Goal: Task Accomplishment & Management: Use online tool/utility

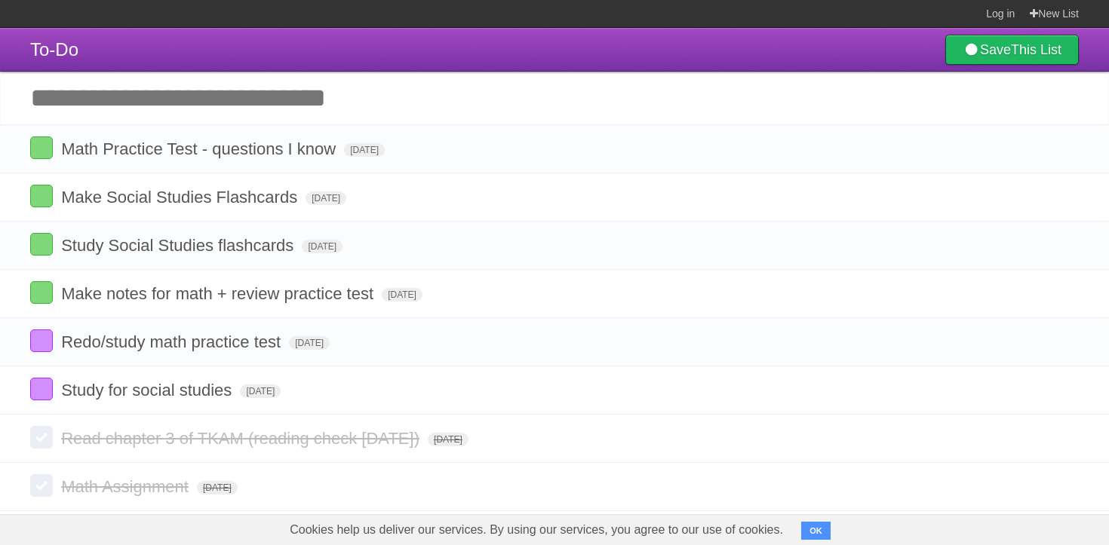
click at [284, 89] on input "Add another task" at bounding box center [554, 98] width 1109 height 53
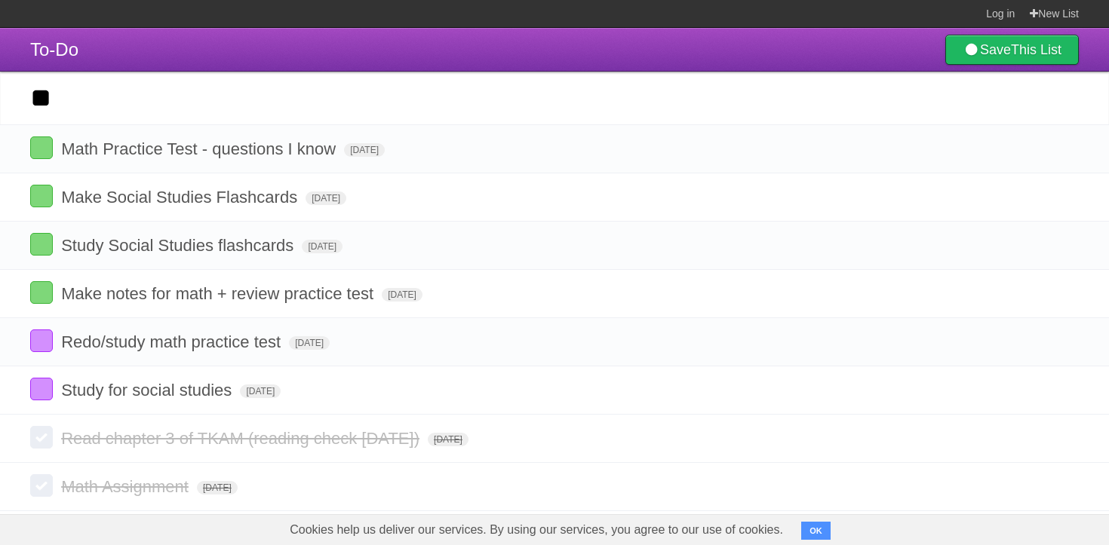
type input "*"
type input "**********"
click input "*********" at bounding box center [0, 0] width 0 height 0
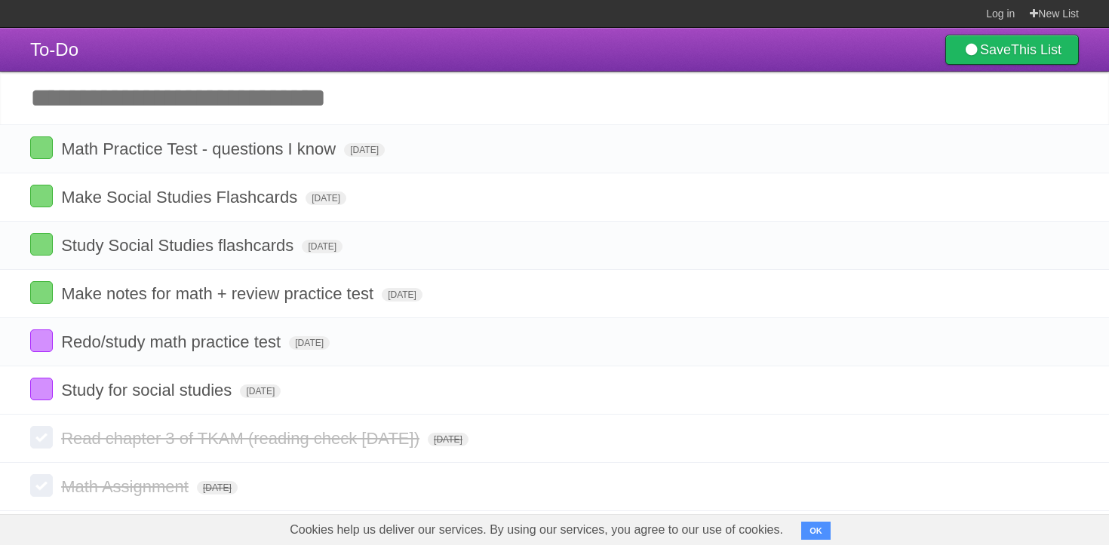
click at [384, 106] on input "Add another task" at bounding box center [554, 98] width 1109 height 53
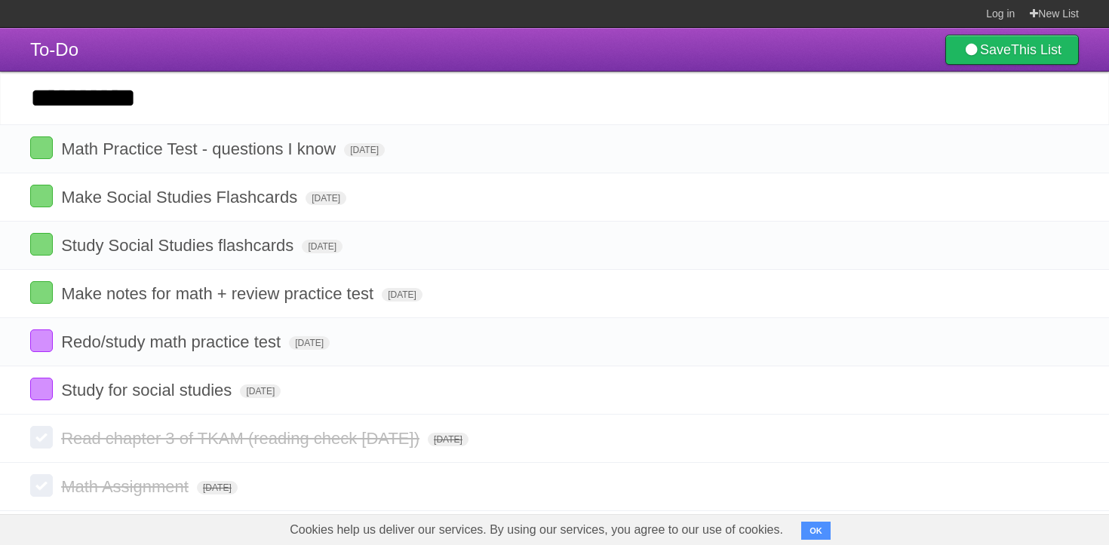
type input "**********"
click input "*********" at bounding box center [0, 0] width 0 height 0
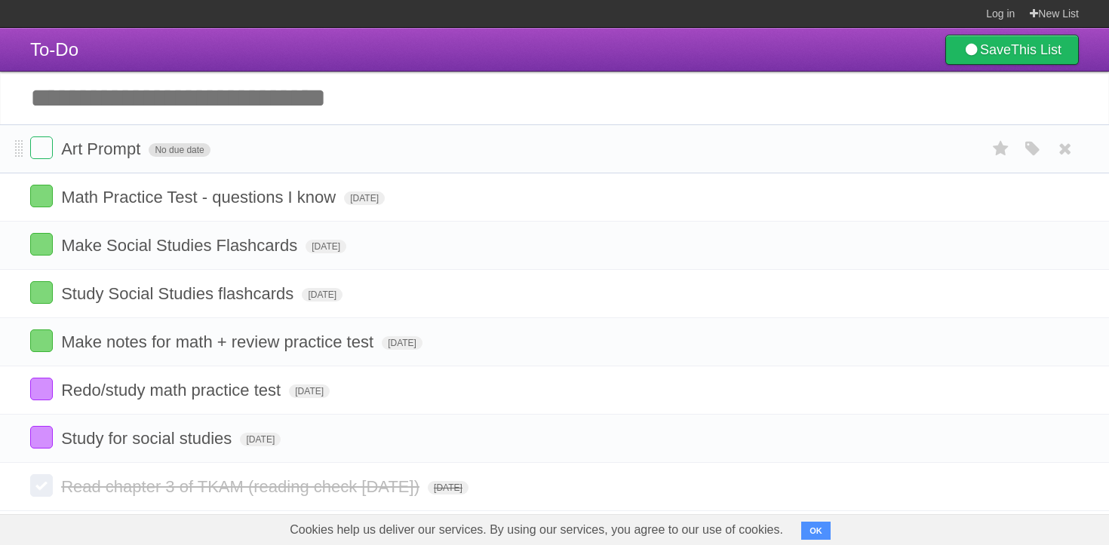
click at [185, 154] on span "No due date" at bounding box center [179, 150] width 61 height 14
click at [189, 157] on span "[DATE]" at bounding box center [169, 150] width 41 height 14
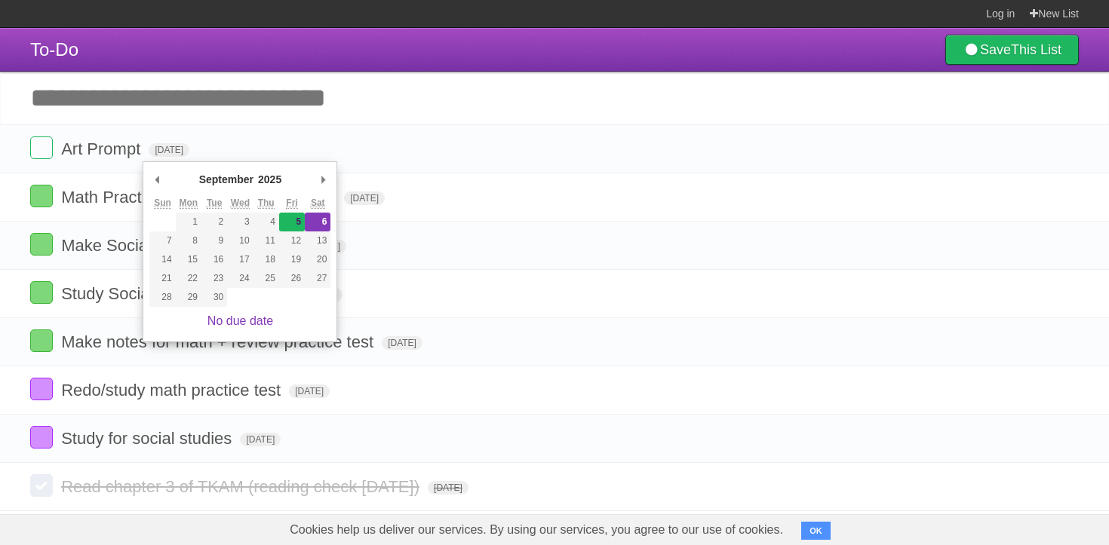
type span "[DATE]"
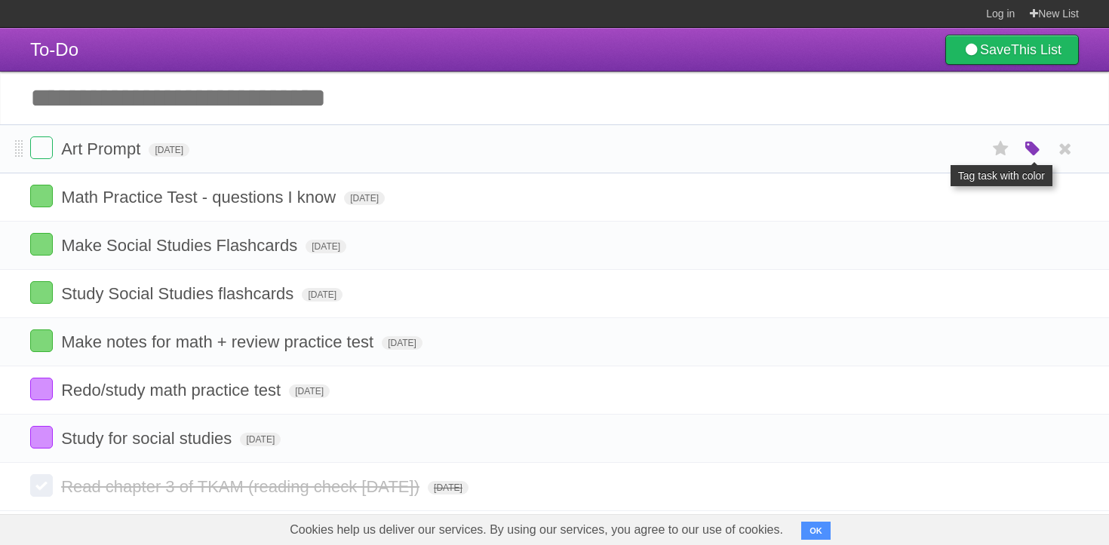
click at [1027, 155] on icon "button" at bounding box center [1032, 150] width 21 height 20
click at [919, 150] on label "Green" at bounding box center [926, 148] width 17 height 17
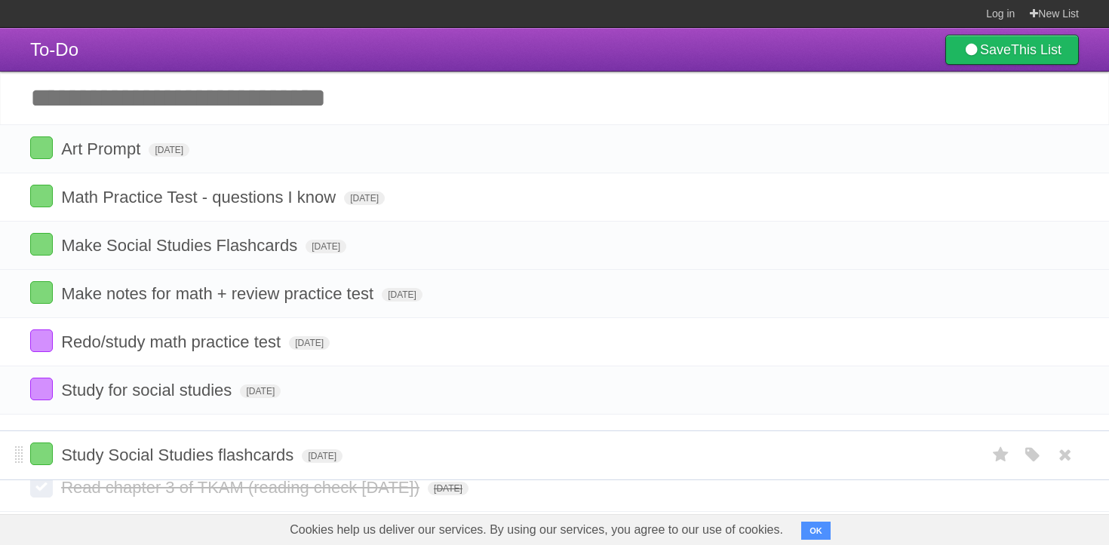
drag, startPoint x: 22, startPoint y: 294, endPoint x: 60, endPoint y: 450, distance: 160.6
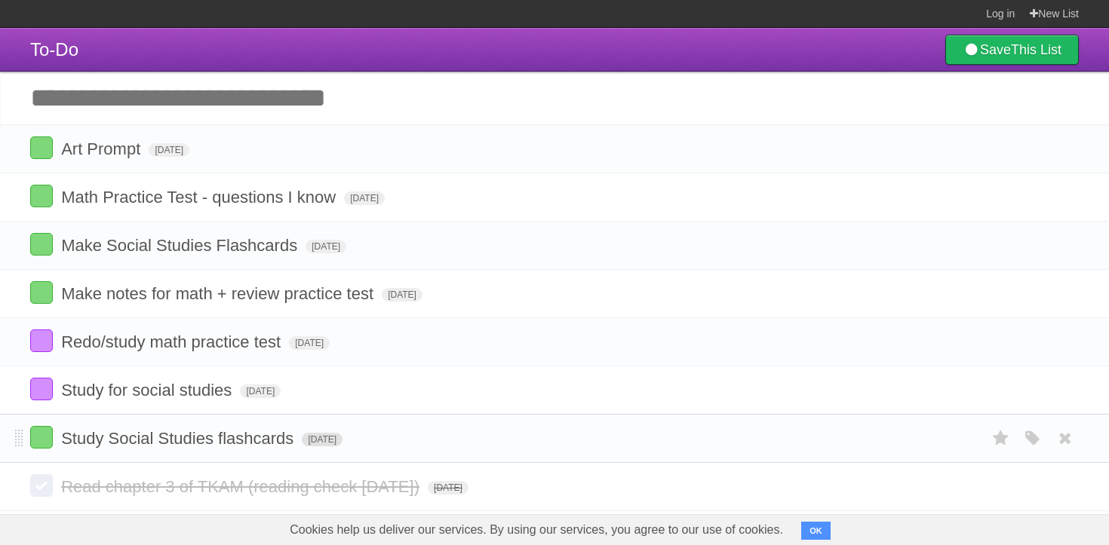
click at [323, 447] on span "[DATE]" at bounding box center [322, 440] width 41 height 14
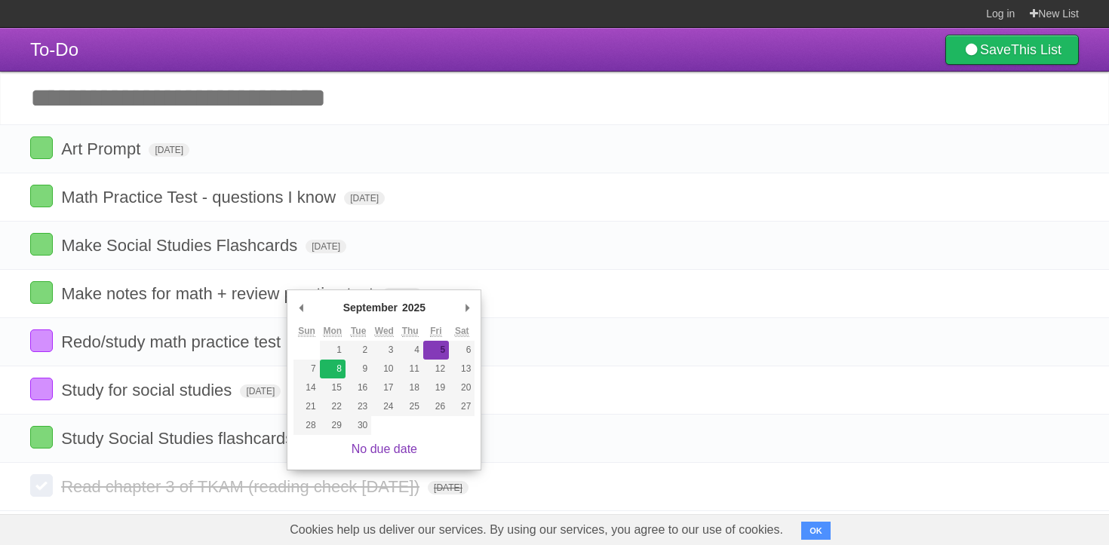
type span "[DATE]"
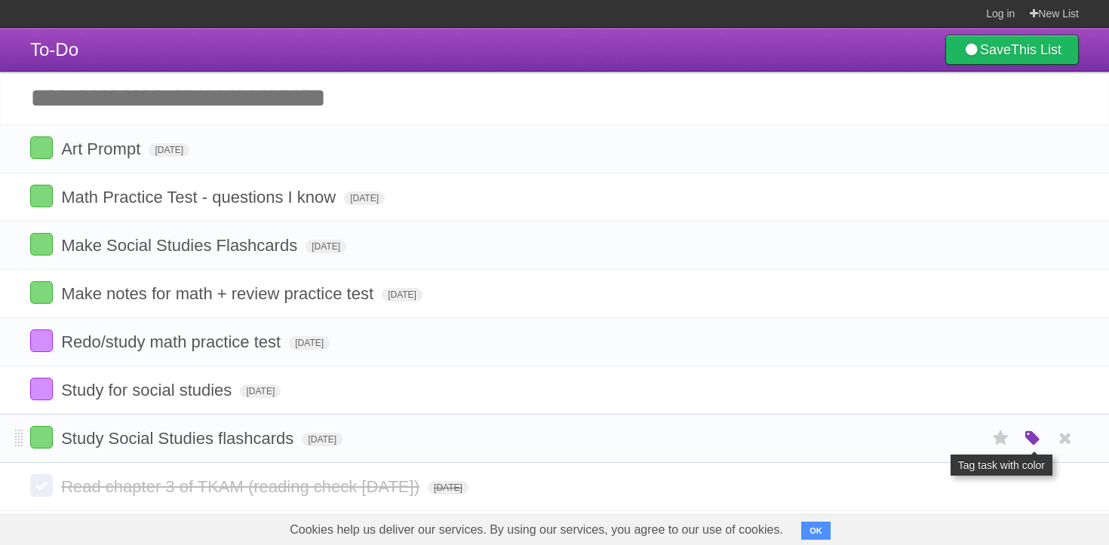
click at [1035, 449] on icon "button" at bounding box center [1032, 439] width 21 height 20
drag, startPoint x: 944, startPoint y: 451, endPoint x: 971, endPoint y: 449, distance: 26.5
click at [971, 449] on div "White Red Blue Green Purple Orange" at bounding box center [932, 440] width 151 height 20
click at [966, 446] on label "Orange" at bounding box center [967, 438] width 17 height 17
click at [275, 95] on input "Add another task" at bounding box center [554, 98] width 1109 height 53
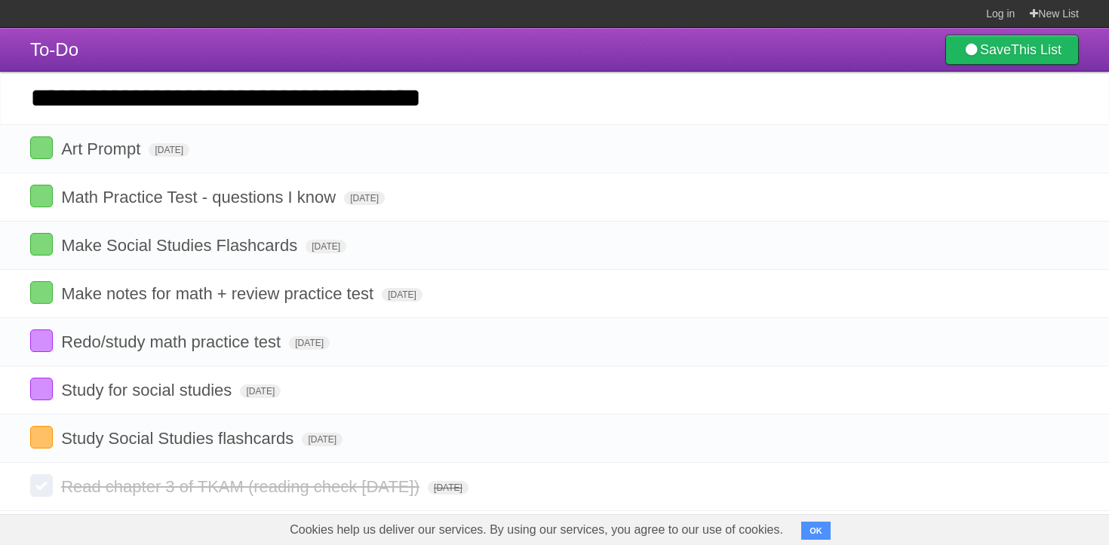
type input "**********"
click input "*********" at bounding box center [0, 0] width 0 height 0
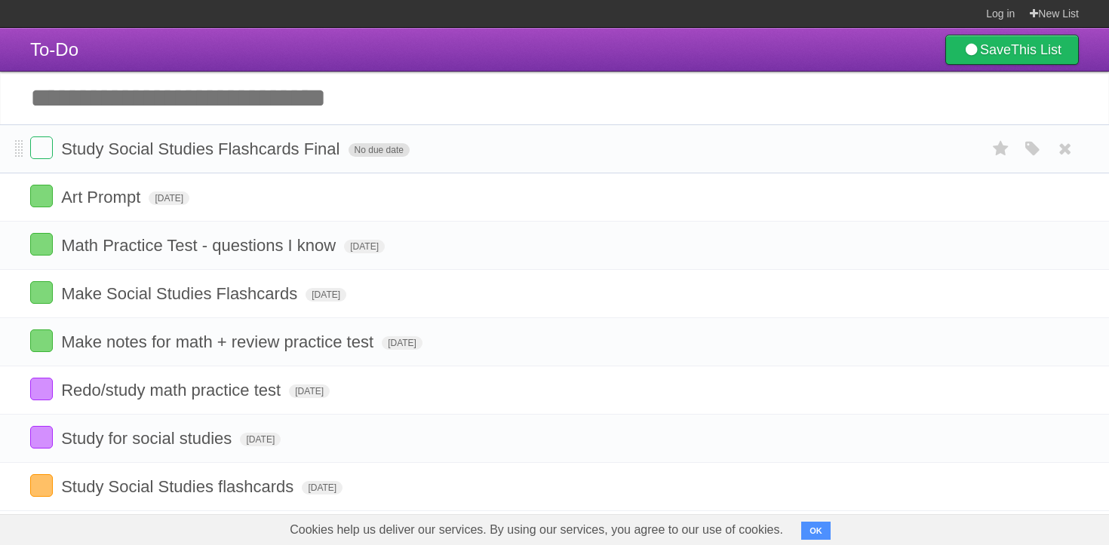
click at [352, 156] on span "No due date" at bounding box center [378, 150] width 61 height 14
drag, startPoint x: 376, startPoint y: 260, endPoint x: 399, endPoint y: 259, distance: 22.6
click at [380, 155] on span "[DATE]" at bounding box center [368, 150] width 41 height 14
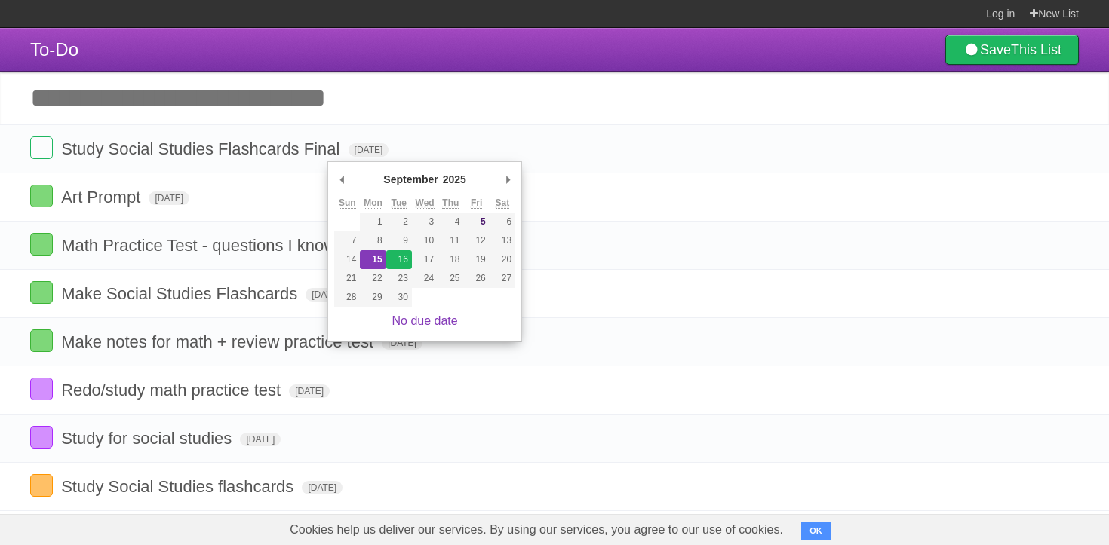
type span "[DATE]"
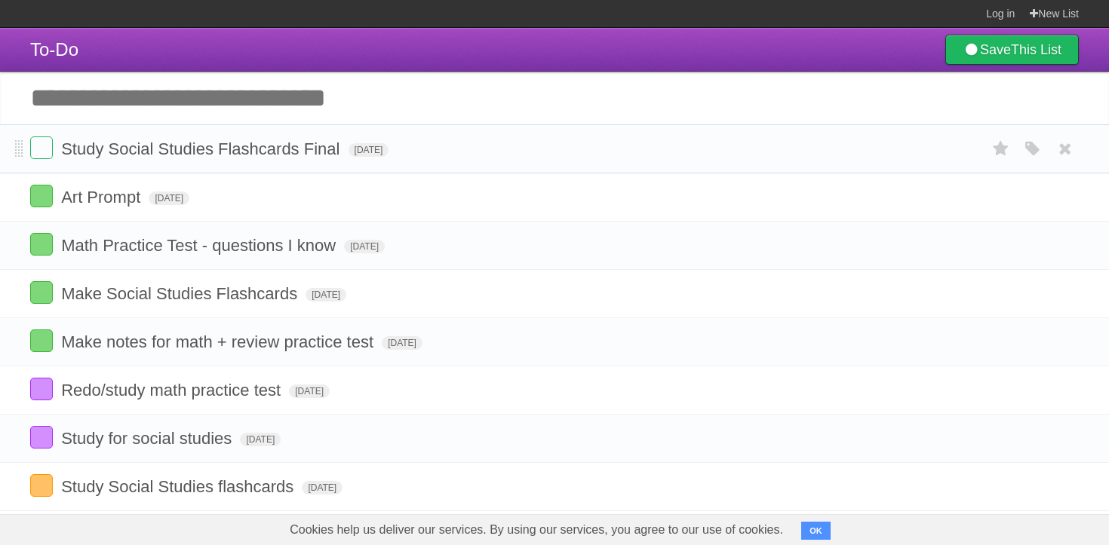
click at [367, 143] on form "Study Social Studies Flashcards Final [DATE] White Red Blue Green Purple Orange" at bounding box center [554, 149] width 1048 height 25
click at [367, 153] on span "[DATE]" at bounding box center [368, 150] width 41 height 14
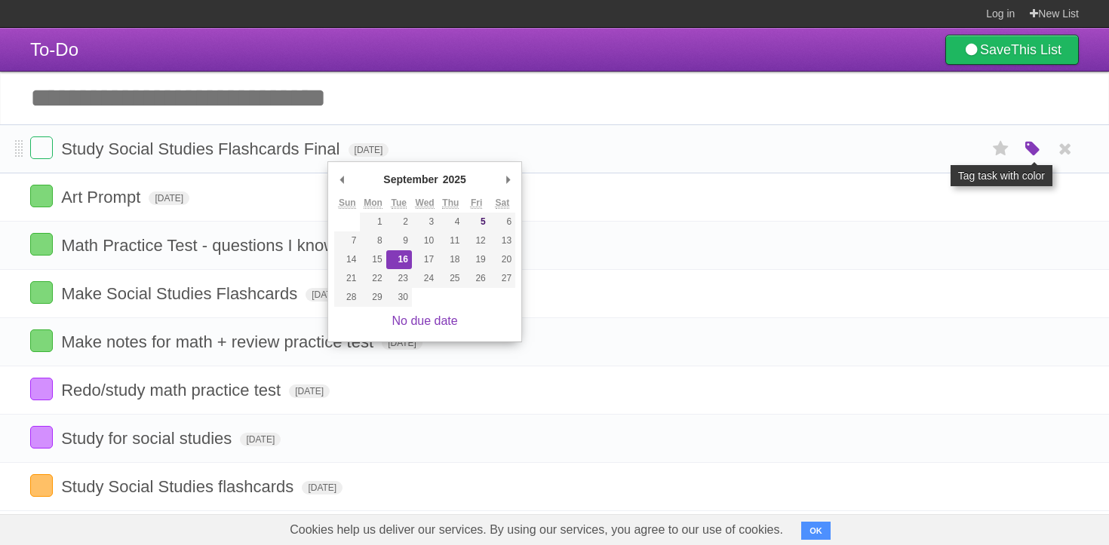
click at [1031, 155] on icon "button" at bounding box center [1032, 150] width 21 height 20
click at [970, 152] on label "Orange" at bounding box center [967, 148] width 17 height 17
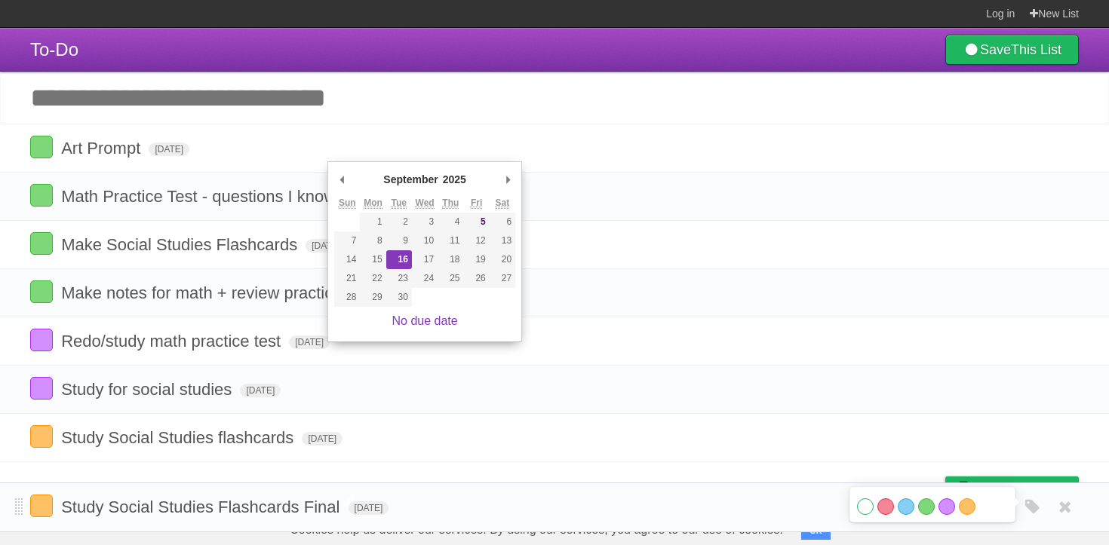
drag, startPoint x: 19, startPoint y: 146, endPoint x: 72, endPoint y: 502, distance: 359.1
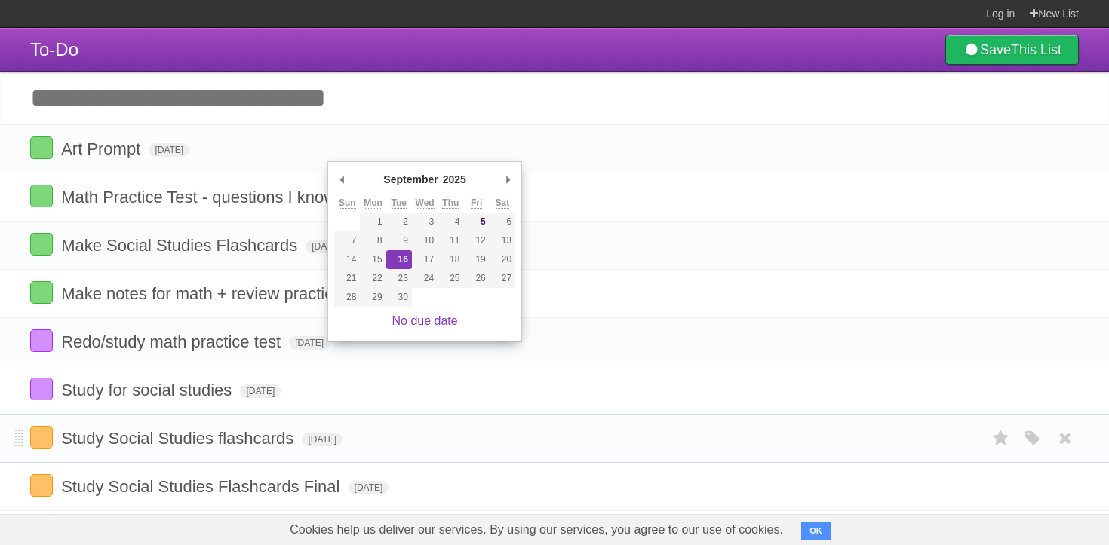
click at [337, 451] on form "Study Social Studies flashcards [DATE] White Red Blue Green Purple Orange" at bounding box center [554, 438] width 1048 height 25
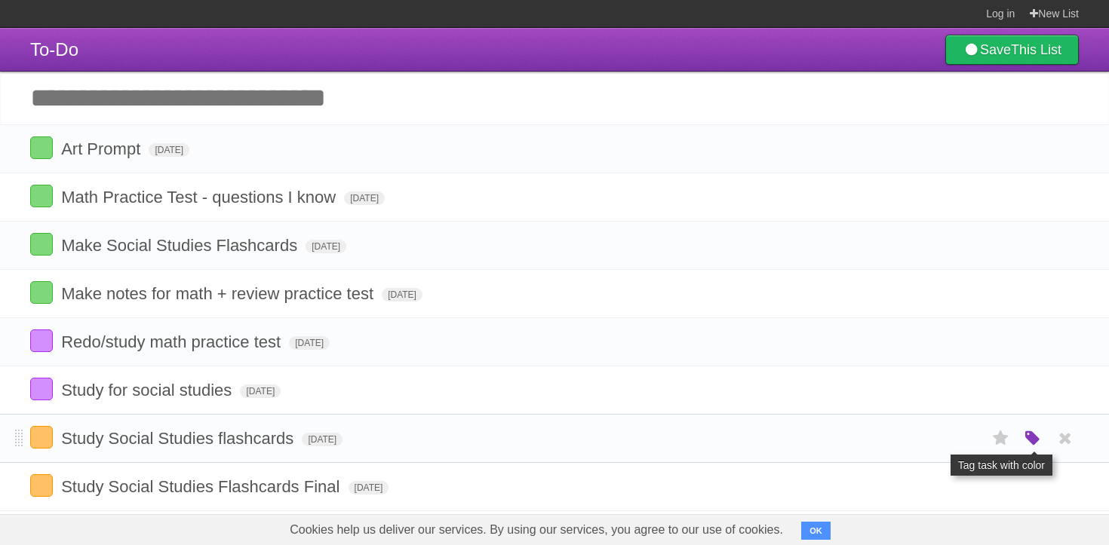
click at [1032, 449] on icon "button" at bounding box center [1032, 439] width 21 height 20
click at [905, 446] on label "Blue" at bounding box center [906, 438] width 17 height 17
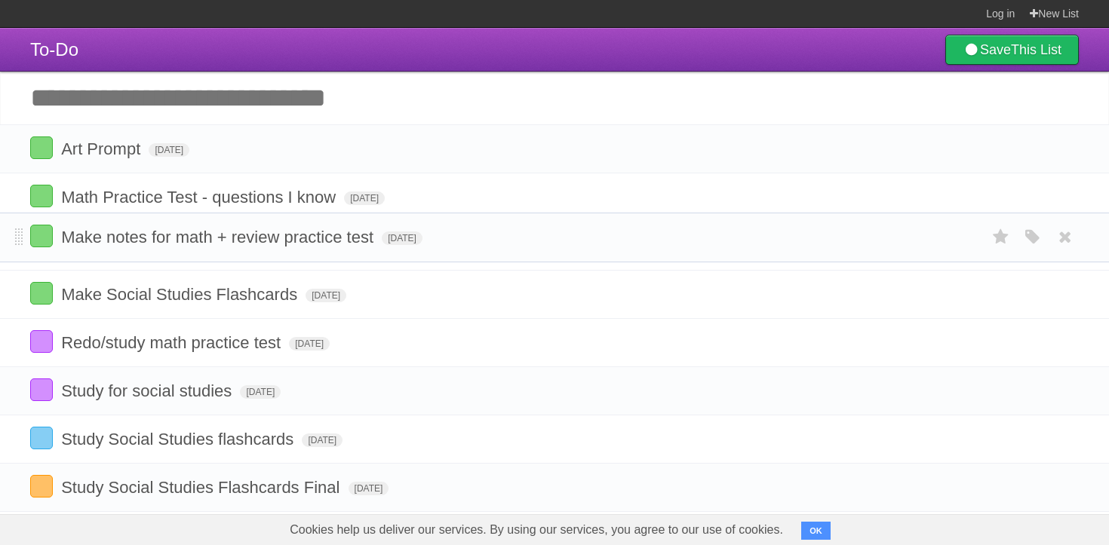
drag, startPoint x: 17, startPoint y: 297, endPoint x: 23, endPoint y: 236, distance: 61.4
